Goal: Browse casually: Explore the website without a specific task or goal

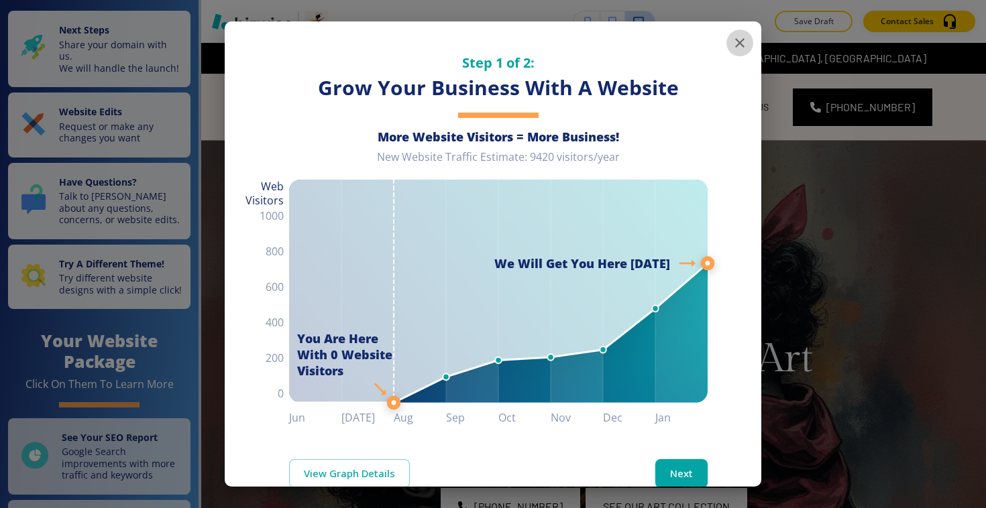
click at [740, 34] on button "button" at bounding box center [739, 43] width 27 height 27
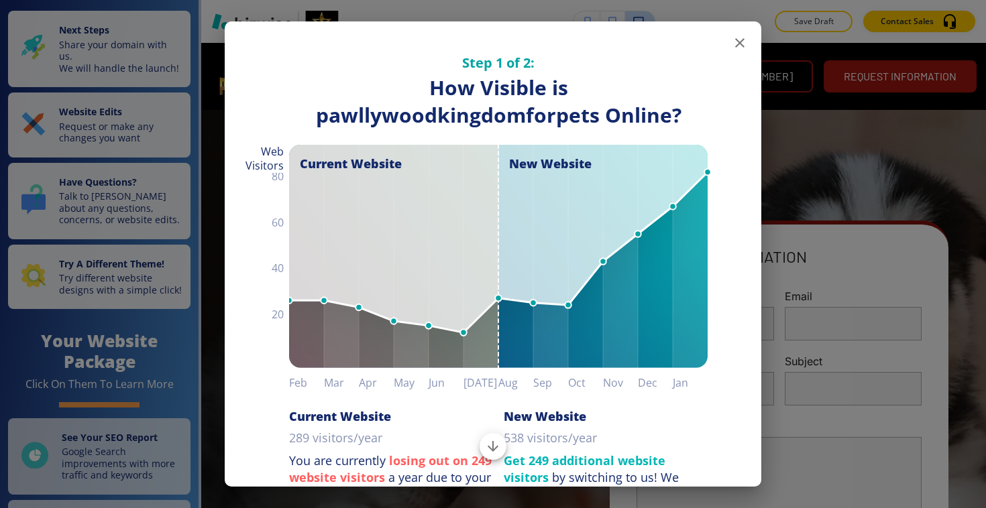
click at [745, 36] on icon "button" at bounding box center [740, 43] width 16 height 16
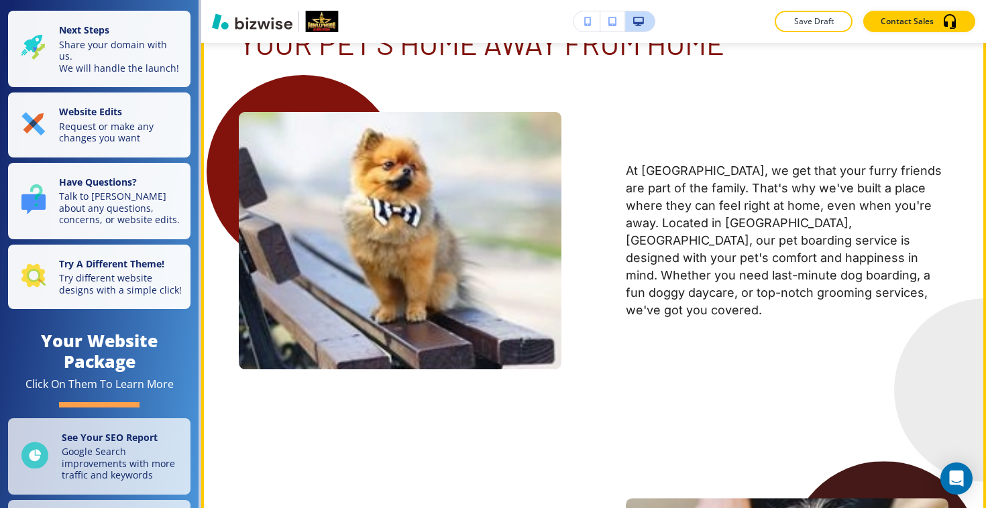
scroll to position [887, 0]
